Goal: Task Accomplishment & Management: Complete application form

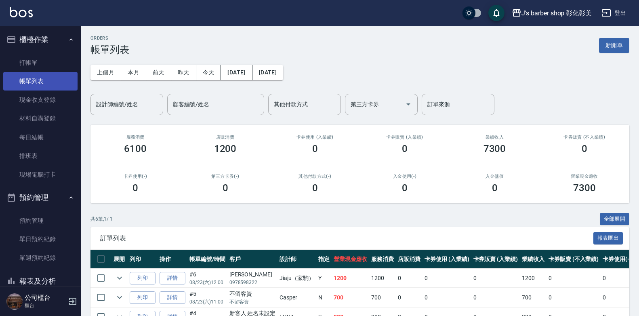
scroll to position [81, 0]
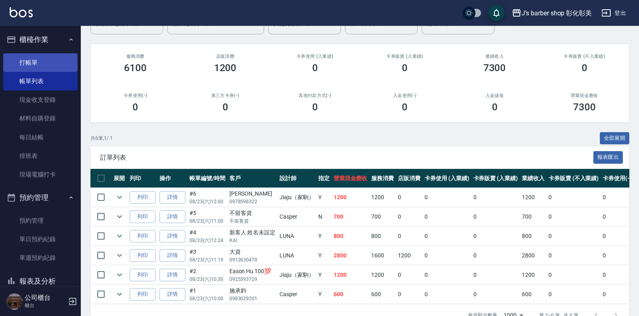
click at [57, 58] on link "打帳單" at bounding box center [40, 62] width 74 height 19
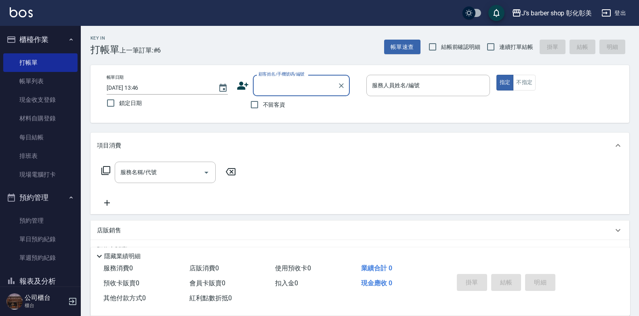
click at [146, 87] on input "[DATE] 13:46" at bounding box center [158, 87] width 103 height 13
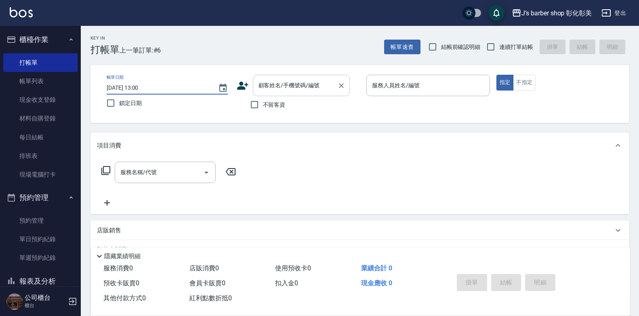
type input "[DATE] 13:00"
click at [296, 89] on div "顧客姓名/手機號碼/編號 顧客姓名/手機號碼/編號" at bounding box center [301, 85] width 97 height 21
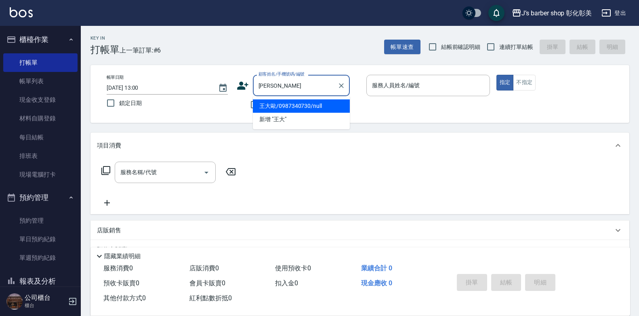
click at [329, 108] on li "王大歐/0987340730/null" at bounding box center [301, 105] width 97 height 13
type input "王大歐/0987340730/null"
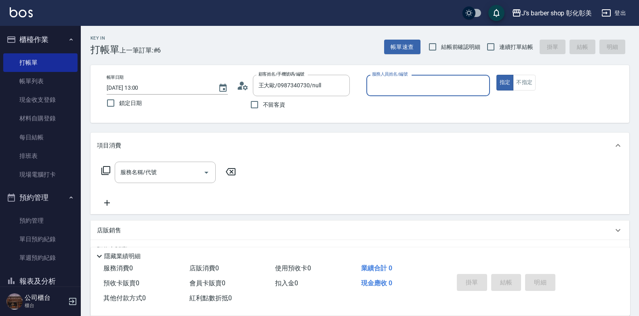
click at [394, 78] on input "服務人員姓名/編號" at bounding box center [428, 85] width 116 height 14
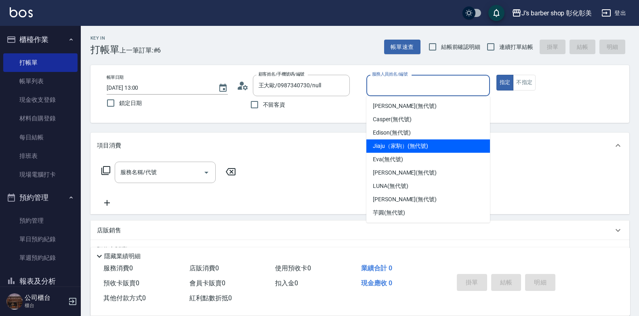
click at [427, 143] on span "Jiaju（家駒） (無代號)" at bounding box center [400, 146] width 55 height 8
type input "Jiaju（家駒）(無代號)"
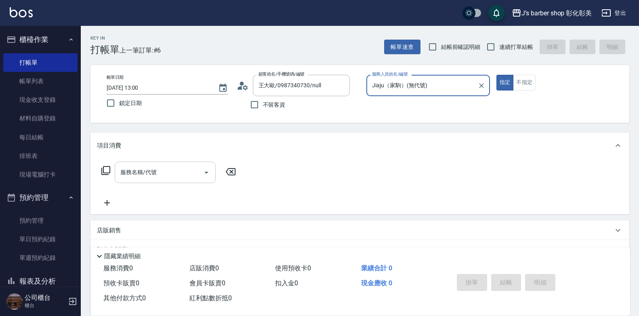
click at [135, 179] on input "服務名稱/代號" at bounding box center [159, 172] width 82 height 14
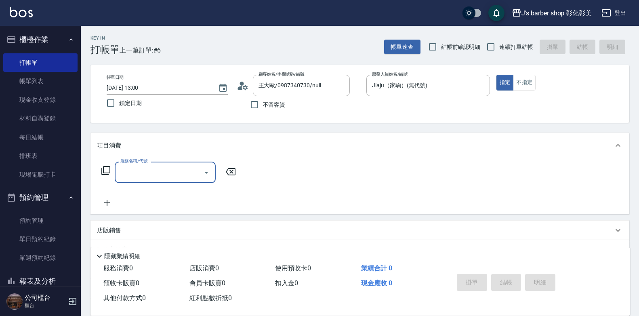
click at [135, 179] on input "服務名稱/代號" at bounding box center [159, 172] width 82 height 14
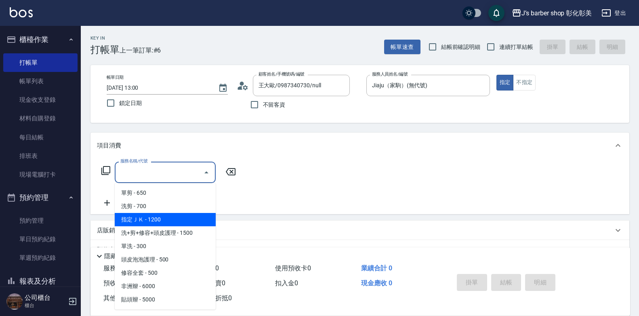
click at [149, 216] on span "指定ＪＫ - 1200" at bounding box center [165, 219] width 101 height 13
type input "指定ＪＫ(102)"
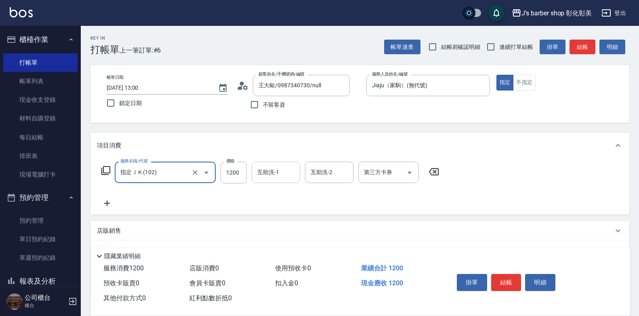
click at [280, 177] on input "互助洗-1" at bounding box center [275, 172] width 41 height 14
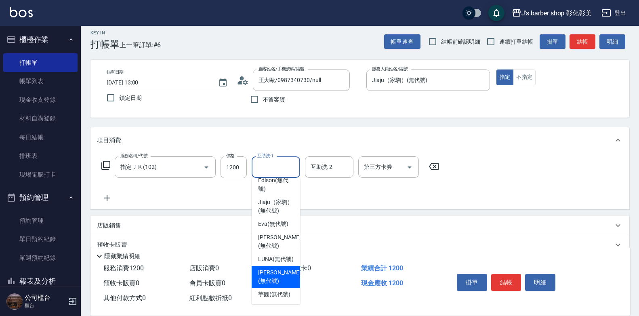
scroll to position [40, 0]
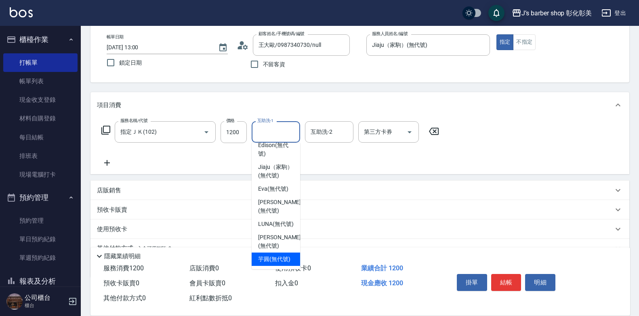
click at [267, 255] on span "芋圓 (無代號)" at bounding box center [274, 259] width 32 height 8
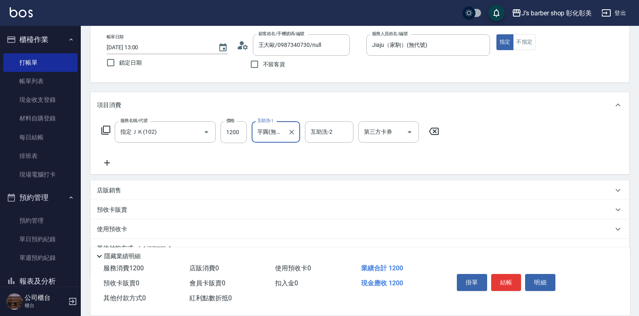
type input "芋圓(無代號)"
click at [515, 282] on button "結帳" at bounding box center [506, 282] width 30 height 17
